Goal: Information Seeking & Learning: Learn about a topic

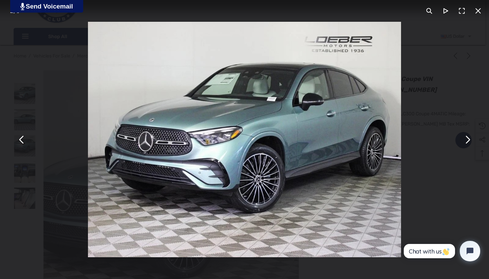
click at [290, 102] on img "You can close this modal content with the ESC key" at bounding box center [245, 139] width 314 height 235
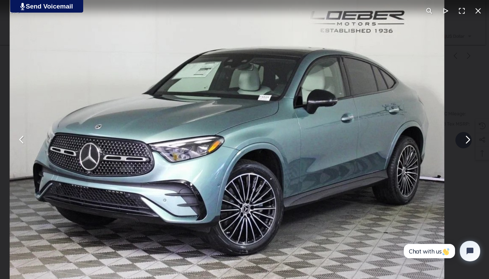
click at [290, 102] on img "You can close this modal content with the ESC key" at bounding box center [227, 153] width 435 height 326
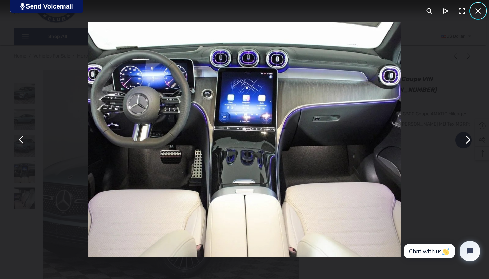
click at [483, 10] on button "You can close this modal content with the ESC key" at bounding box center [478, 11] width 16 height 16
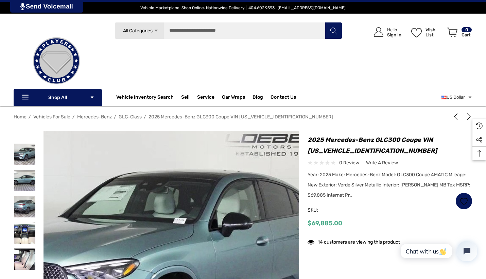
click at [213, 194] on img at bounding box center [142, 277] width 435 height 326
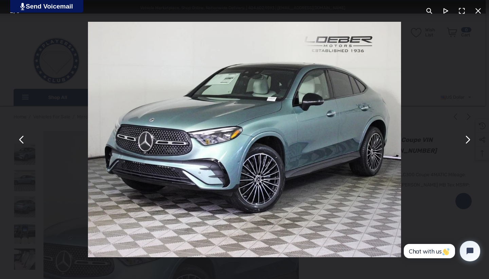
click at [479, 11] on button "You can close this modal content with the ESC key" at bounding box center [478, 11] width 16 height 16
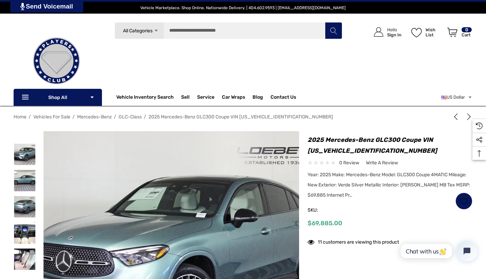
scroll to position [61, 0]
